Goal: Use online tool/utility

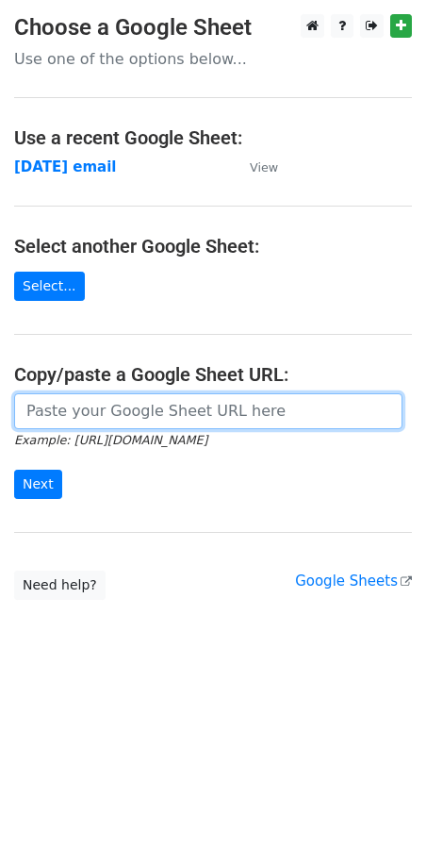
click at [132, 418] on input "url" at bounding box center [208, 411] width 389 height 36
paste input "https://docs.google.com/spreadsheets/d/1pQNWuo3tVccira4sDjWp9FUH0BX3aebFEqnJfuy…"
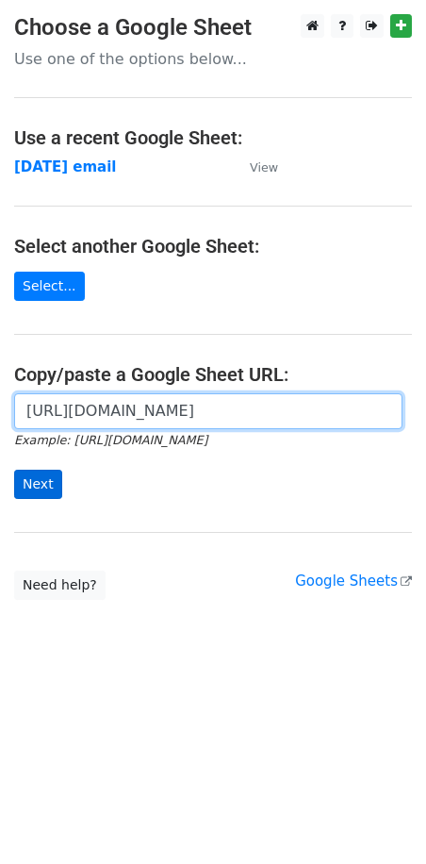
type input "https://docs.google.com/spreadsheets/d/1pQNWuo3tVccira4sDjWp9FUH0BX3aebFEqnJfuy…"
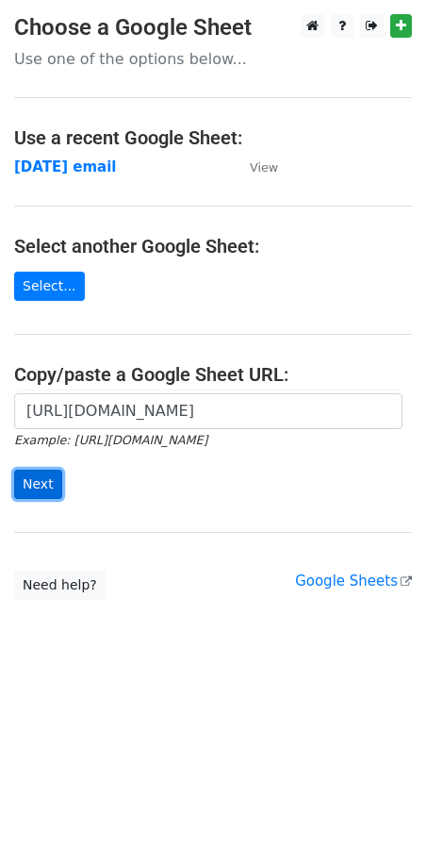
scroll to position [0, 0]
click at [35, 480] on input "Next" at bounding box center [38, 484] width 48 height 29
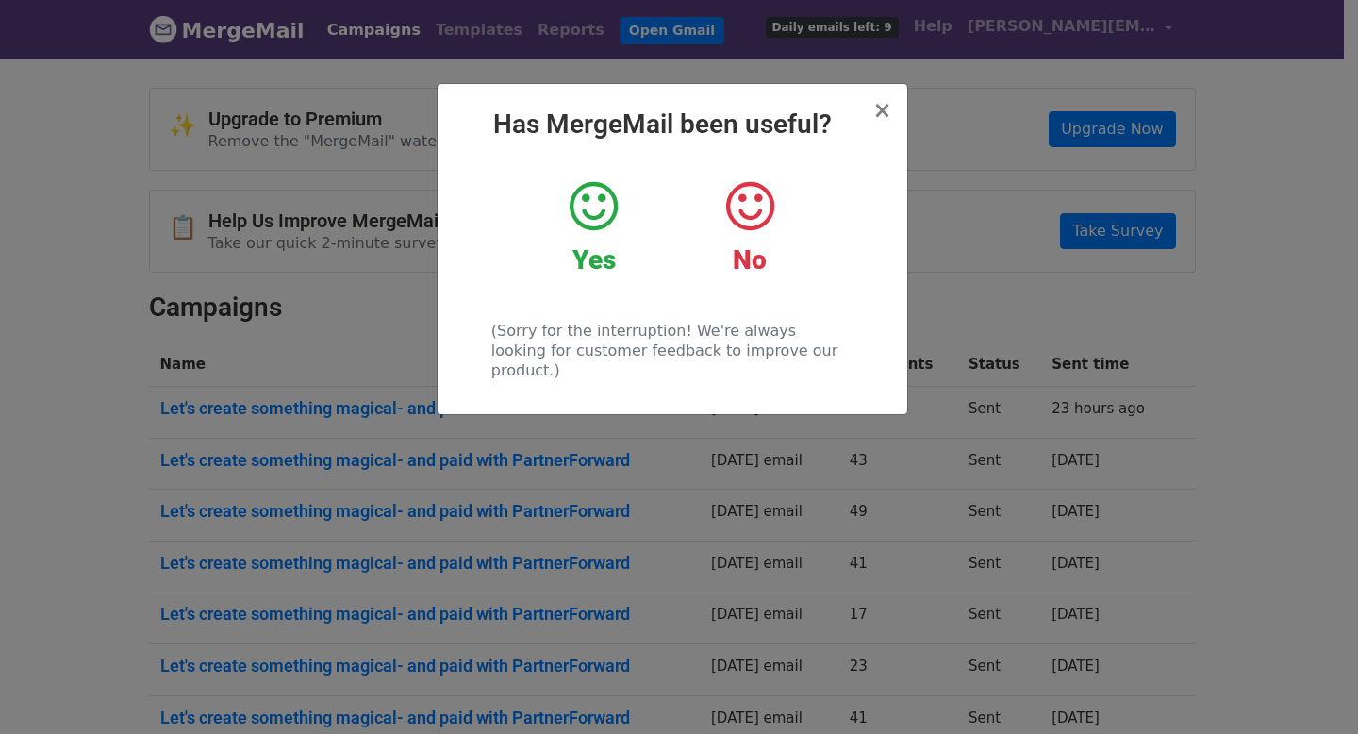
click at [754, 213] on icon at bounding box center [750, 206] width 48 height 57
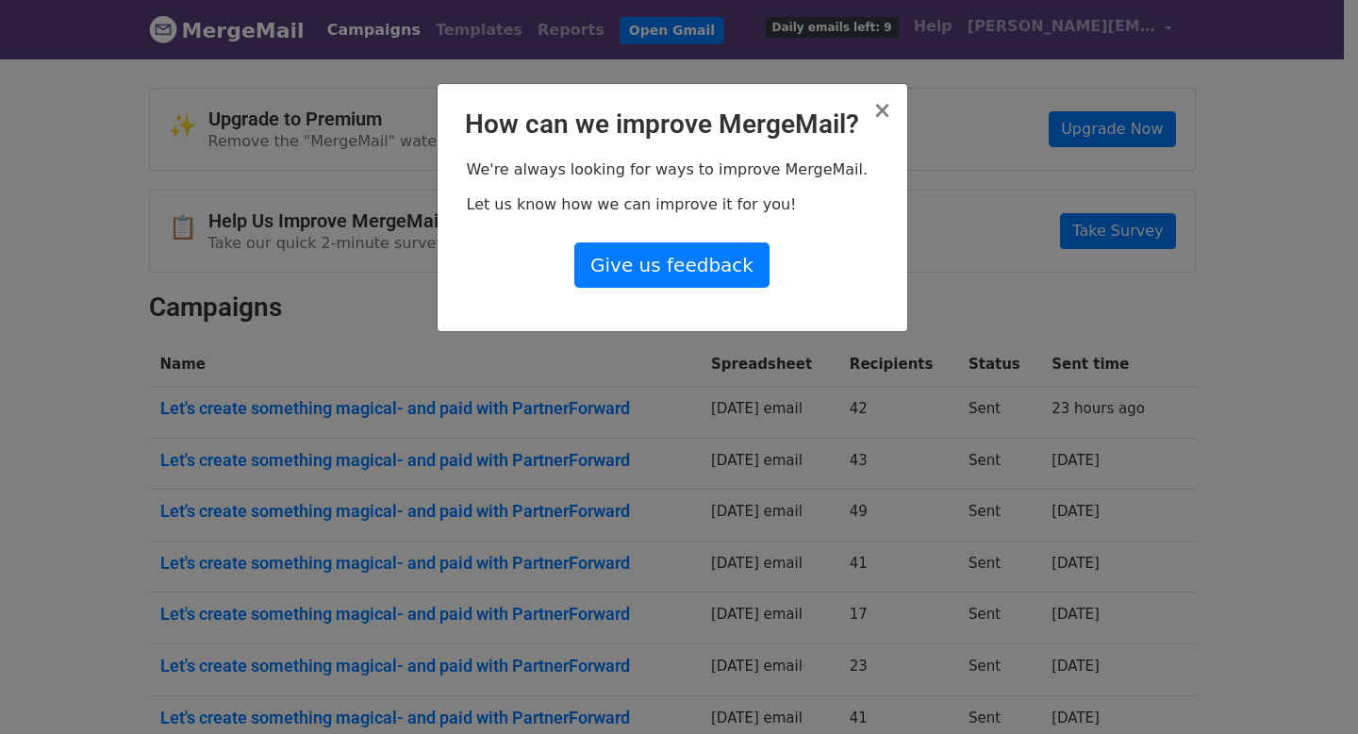
click at [872, 119] on h2 "How can we improve MergeMail?" at bounding box center [672, 124] width 439 height 32
click at [875, 113] on h2 "How can we improve MergeMail?" at bounding box center [672, 124] width 439 height 32
click at [881, 116] on span "×" at bounding box center [881, 110] width 19 height 26
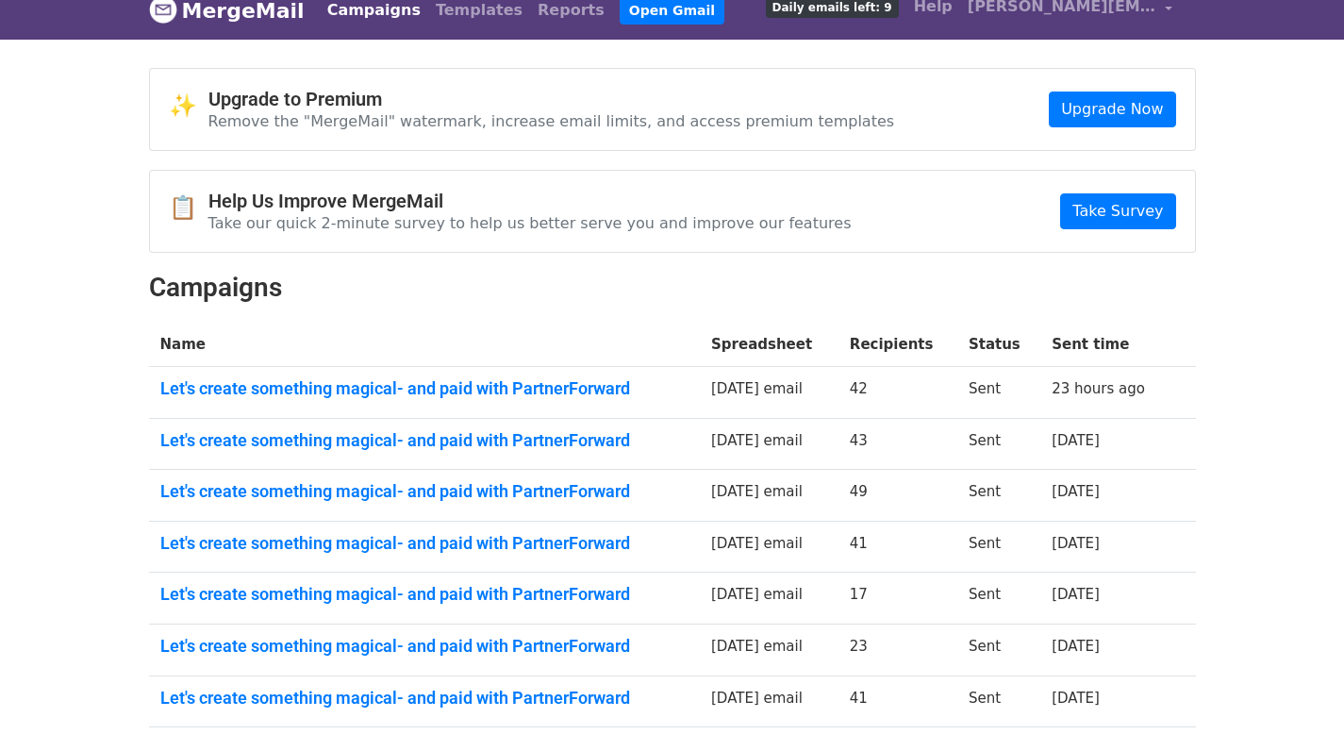
scroll to position [1, 0]
